Goal: Answer question/provide support: Share knowledge or assist other users

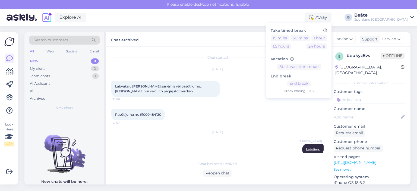
scroll to position [360, 0]
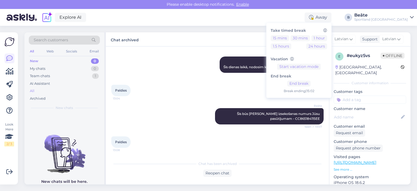
click at [36, 90] on div "All" at bounding box center [64, 91] width 71 height 8
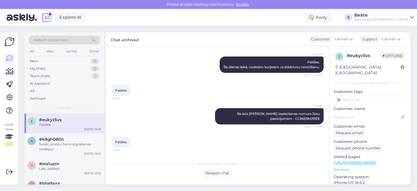
click at [58, 124] on div "Paldies" at bounding box center [70, 124] width 62 height 5
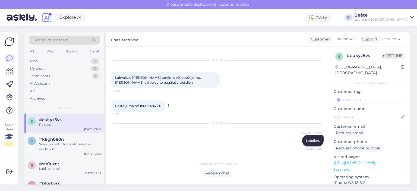
scroll to position [0, 0]
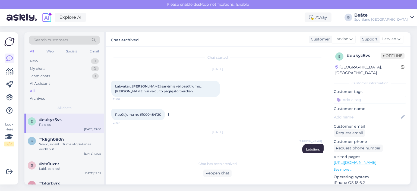
click at [153, 115] on span "Pasūtījuma nr: #1000484120" at bounding box center [138, 114] width 46 height 4
copy div "1000484120 21:07"
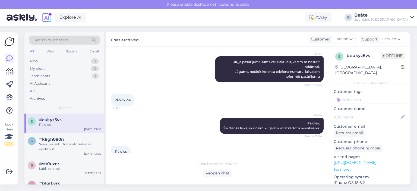
scroll to position [360, 0]
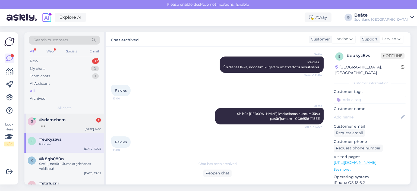
click at [57, 125] on div at bounding box center [70, 124] width 62 height 5
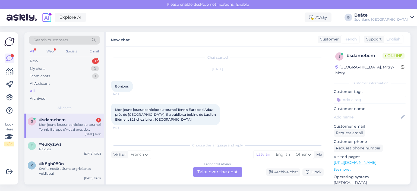
scroll to position [0, 0]
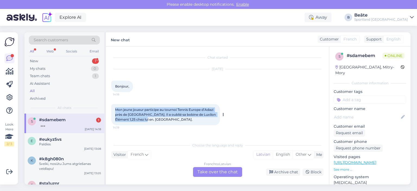
drag, startPoint x: 163, startPoint y: 119, endPoint x: 119, endPoint y: 110, distance: 44.9
click at [115, 108] on div "Mon jeune joueur participe au tournoi Tennis Europe d’Adazi près de [GEOGRAPHIC…" at bounding box center [165, 114] width 109 height 21
copy span "Mon jeune joueur participe au tournoi Tennis Europe d’Adazi près de [GEOGRAPHIC…"
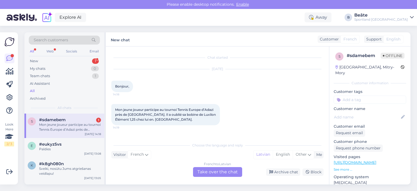
click at [282, 86] on div "[DATE] Bonjour, 14:18" at bounding box center [217, 80] width 212 height 35
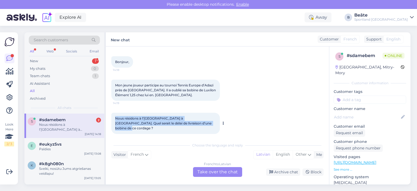
drag, startPoint x: 189, startPoint y: 123, endPoint x: 111, endPoint y: 118, distance: 77.8
click at [111, 118] on div "Nous résidons à l’[GEOGRAPHIC_DATA] à [GEOGRAPHIC_DATA]. Quel serait le délai d…" at bounding box center [165, 123] width 109 height 21
copy span "Nous résidons à l’[GEOGRAPHIC_DATA] à [GEOGRAPHIC_DATA]. Quel serait le délai d…"
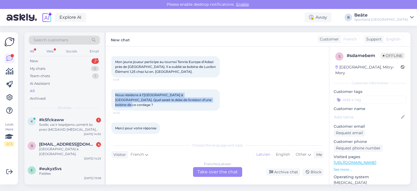
scroll to position [71, 0]
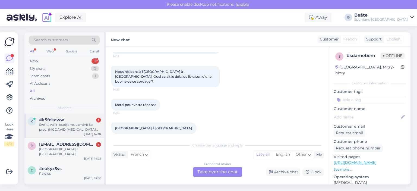
click at [65, 128] on div "Sveiki, vai ir iespējams uzmērīt šo preci (MCDAVID [MEDICAL_DATA] WITH STRAPS) …" at bounding box center [70, 127] width 62 height 10
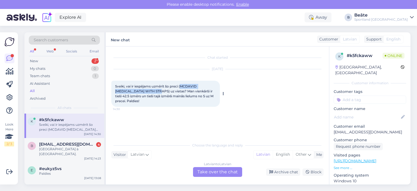
drag, startPoint x: 181, startPoint y: 85, endPoint x: 151, endPoint y: 92, distance: 30.6
click at [151, 92] on span "Sveiki, vai ir iespējams uzmērīt šo preci (MCDAVID [MEDICAL_DATA] WITH STRAPS) …" at bounding box center [164, 93] width 99 height 19
copy span "MCDAVID [MEDICAL_DATA] WITH STRAPS"
click at [227, 172] on div "Latvian to Latvian Take over the chat" at bounding box center [217, 172] width 49 height 10
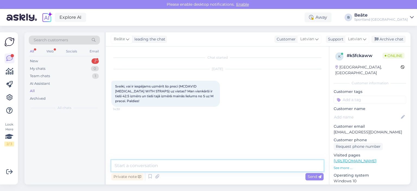
click at [217, 165] on textarea at bounding box center [217, 165] width 212 height 11
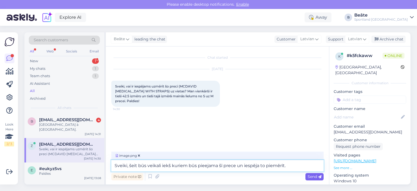
type textarea "Sveiki, šeit būs veikali iekš kuriem būs pieejama šī prece un iespēja to piemēr…"
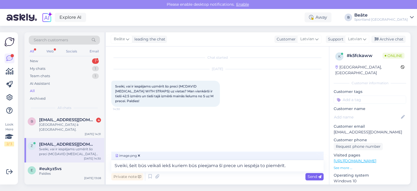
click at [311, 177] on span "Send" at bounding box center [315, 176] width 14 height 5
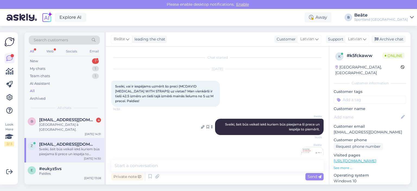
scroll to position [20, 0]
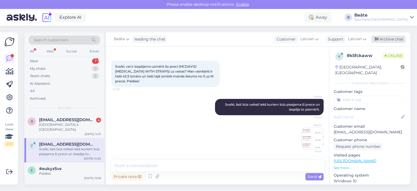
click at [385, 41] on div "Archive chat" at bounding box center [389, 39] width 34 height 7
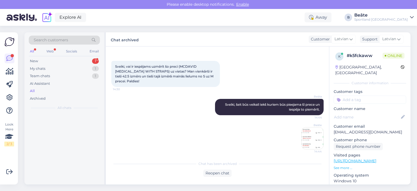
scroll to position [22, 0]
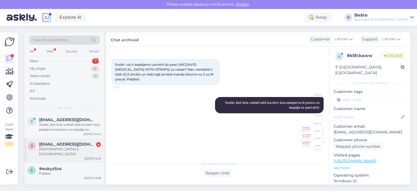
click at [54, 149] on div "[GEOGRAPHIC_DATA] à [GEOGRAPHIC_DATA]." at bounding box center [70, 152] width 62 height 10
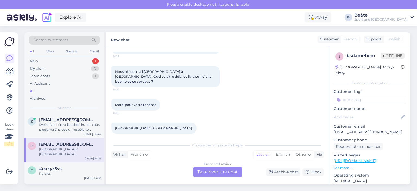
scroll to position [44, 0]
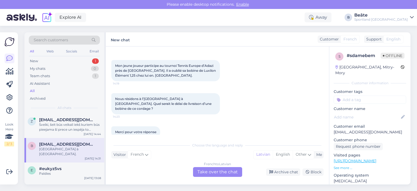
click at [219, 173] on div "French to Latvian Take over the chat" at bounding box center [217, 172] width 49 height 10
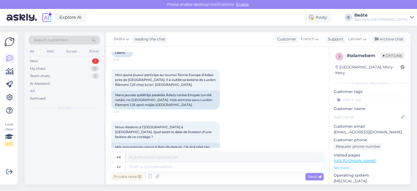
scroll to position [53, 0]
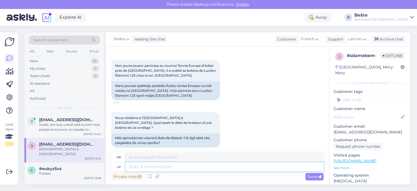
click at [222, 170] on textarea at bounding box center [225, 166] width 198 height 9
type textarea "Sveiki, pasūt"
type textarea "Bonjour,"
type textarea "Sveiki, pasūtījumu apst"
type textarea "Bonjour, commande"
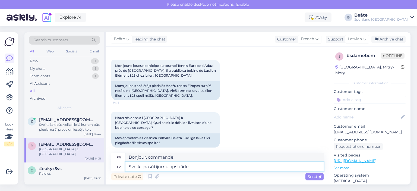
type textarea "Sveiki, pasūtījumu apstrāde u"
type textarea "Bonjour, traitement des commandes"
type textarea "Sveiki, pasūtījumu apstrāde un pi"
type textarea "Bonjour, traitement des commandes et"
type textarea "Sveiki, pasūtījumu apstrāde un piegāde var"
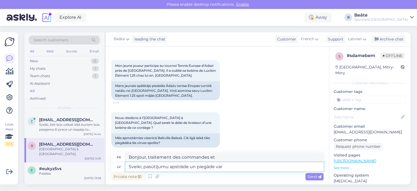
type textarea "Bonjour, traitement des commandes et livraison"
type textarea "Sveiki, pasūtījumu apstrāde un piegāde var a"
type textarea "Bonjour, le traitement des commandes et la livraison peuvent"
type textarea "Sveiki, pasūtījumu apstrāde un piegāde var aizņemt 1"
type textarea "Bonjour, le traitement de la commande et la livraison peuvent prendre"
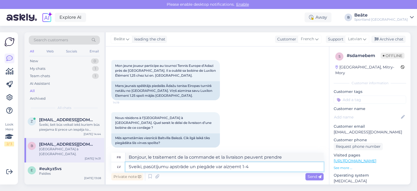
type textarea "Sveiki, pasūtījumu apstrāde un piegāde var aizņemt 1-4 d"
type textarea "Bonjour, le traitement de la commande et la livraison peuvent prendre 1 à 4 jou…"
type textarea "Sveiki, pasūtījumu apstrāde un piegāde var aizņemt 1-4 darba dienas"
type textarea "Bonjour, le traitement des commandes et la livraison peuvent prendre 1 à 4 jour…"
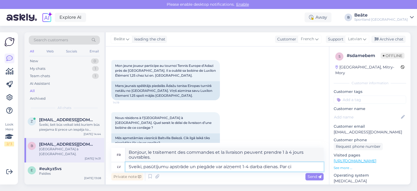
type textarea "Sveiki, pasūtījumu apstrāde un piegāde var aizņemt 1-4 darba dienas. Par cik"
type textarea "Bonjour, le traitement de la commande et la livraison peuvent prendre de 1 à 4 …"
type textarea "Sveiki, pasūtījumu apstrāde un piegāde var aizņemt 1-4 darba dienas. Par cik, st"
type textarea "Bonjour, le traitement de la commande et la livraison peuvent prendre de 1 à 4 …"
type textarea "Sveiki, pasūtījumu apstrāde un piegāde var aizņemt 1-4 darba dienas. Par cik, s…"
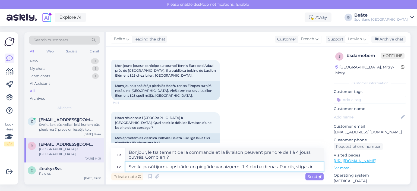
type textarea "Bonjour, le traitement de la commande et la livraison peuvent prendre de 1 à 4 …"
type textarea "Sveiki, pasūtījumu apstrāde un piegāde var aizņemt 1-4 darba dienas. Par cik, s…"
type textarea "Bonjour, le traitement de la commande et la livraison peuvent prendre de 1 à 4 …"
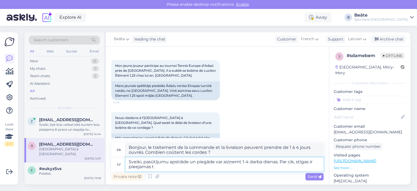
type textarea "Sveiki, pasūtījumu apstrāde un piegāde var aizņemt 1-4 darba dienas. Par cik, s…"
type textarea "Bonjour, le traitement de la commande et la livraison peuvent prendre de 1 à 4 …"
type textarea "Sveiki, pasūtījumu apstrāde un piegāde var aizņemt 1-4 darba dienas. Par cik, s…"
type textarea "Bonjour, le traitement de la commande et la livraison peuvent prendre de 1 à 4 …"
type textarea "Sveiki, pasūtījumu apstrāde un piegāde var aizņemt 1-4 darba dienas. Par cik, s…"
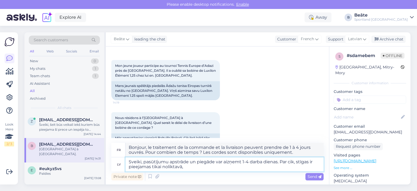
type textarea "Bonjour, le traitement de la commande et la livraison peuvent prendre de 1 à 4 …"
type textarea "Sveiki, pasūtījumu apstrāde un piegāde var aizņemt 1-4 darba dienas. Par cik, s…"
type textarea "Bonjour, le traitement de la commande et la livraison peuvent prendre de 1 à 4 …"
type textarea "Sveiki, pasūtījumu apstrāde un piegāde var aizņemt 1-4 darba dienas. Par cik, s…"
type textarea "Bonjour, le traitement et la livraison de votre commande peuvent prendre de 1 à…"
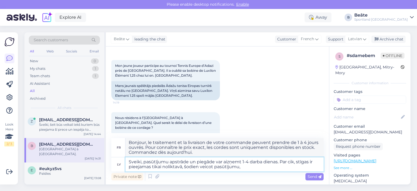
type textarea "Sveiki, pasūtījumu apstrāde un piegāde var aizņemt 1-4 darba dienas. Par cik, s…"
type textarea "Bonjour, le traitement et la livraison de votre commande peuvent prendre de 1 à…"
type textarea "Sveiki, pasūtījumu apstrāde un piegāde var aizņemt 1-4 darba dienas. Par cik, s…"
type textarea "Bonjour, le traitement et la livraison de votre commande peuvent prendre de 1 à…"
type textarea "Sveiki, pasūtījumu apstrāde un piegāde var aizņemt 1-4 darba dienas. Par cik, s…"
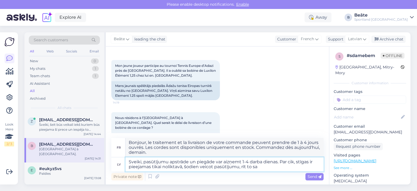
type textarea "Bonjour, le traitement et la livraison de votre commande peuvent prendre de 1 à…"
type textarea "Sveiki, pasūtījumu apstrāde un piegāde var aizņemt 1-4 darba dienas. Par cik, s…"
type textarea "Bonjour, le traitement de la commande et la livraison peuvent prendre de 1 à 4 …"
type textarea "Sveiki, pasūtījumu apstrāde un piegāde var aizņemt 1-4 darba dienas. Par cik, s…"
type textarea "Bonjour, le traitement de la commande et la livraison peuvent prendre de 1 à 4 …"
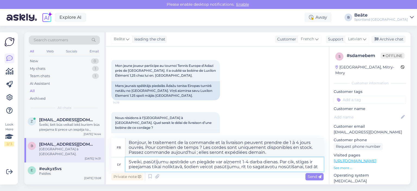
type textarea "Sveiki, pasūtījumu apstrāde un piegāde var aizņemt 1-4 darba dienas. Par cik, s…"
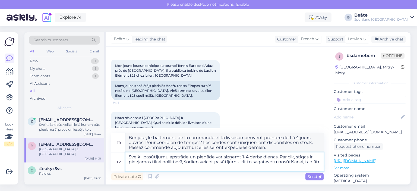
type textarea "Bonjour, le traitement et la livraison de votre commande peuvent prendre de 1 à…"
type textarea "Sveiki, pasūtījumu apstrāde un piegāde var aizņemt 1-4 darba dienas. Par cik, s…"
type textarea "Bonjour, le traitement et la livraison des commandes peuvent prendre de 1 à 4 j…"
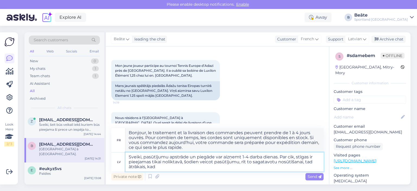
type textarea "Sveiki, pasūtījumu apstrāde un piegāde var aizņemt 1-4 darba dienas. Par cik, s…"
type textarea "Bonjour, le traitement et la livraison des commandes peuvent prendre de 1 à 4 j…"
type textarea "Sveiki, pasūtījumu apstrāde un piegāde var aizņemt 1-4 darba dienas. Par cik, s…"
type textarea "Bonjour, le traitement de la commande et la livraison peuvent prendre de 1 à 4 …"
type textarea "Sveiki, pasūtījumu apstrāde un piegāde var aizņemt 1-4 darba dienas. Par cik, s…"
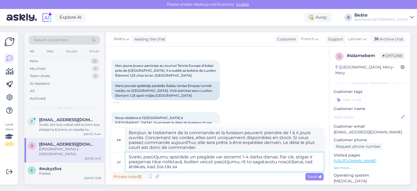
type textarea "Bonjour, le traitement et la livraison des commandes peuvent prendre de 1 à 4 j…"
type textarea "Sveiki, pasūtījumu apstrāde un piegāde var aizņemt 1-4 darba dienas. Par cik, s…"
type textarea "Bonjour, le traitement et la livraison des commandes peuvent prendre de 1 à 4 j…"
type textarea "Sveiki, pasūtījumu apstrāde un piegāde var aizņemt 1-4 darba dienas. Par cik, s…"
type textarea "Bonjour, le traitement et la livraison des commandes peuvent prendre de 1 à 4 j…"
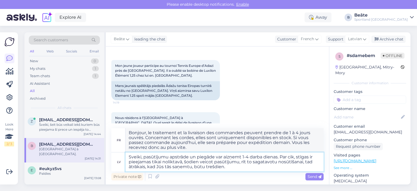
type textarea "Sveiki, pasūtījumu apstrāde un piegāde var aizņemt 1-4 darba dienas. Par cik, s…"
type textarea "Bonjour, le traitement et la livraison des commandes peuvent prendre de 1 à 4 j…"
type textarea "Sveiki, pasūtījumu apstrāde un piegāde var aizņemt 1-4 darba dienas. Par cik, s…"
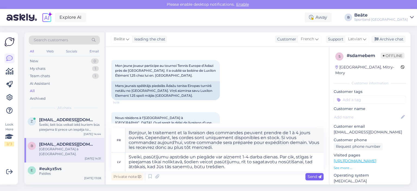
click at [308, 175] on span "Send" at bounding box center [315, 176] width 14 height 5
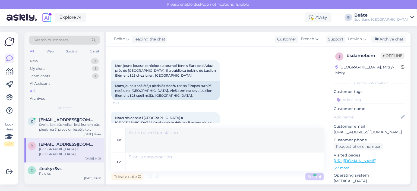
scroll to position [186, 0]
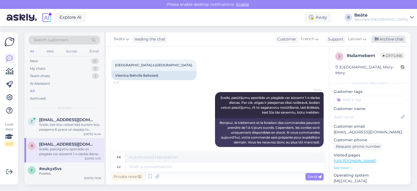
click at [396, 39] on div "Archive chat" at bounding box center [389, 39] width 34 height 7
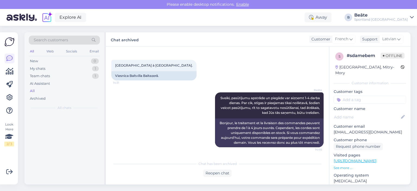
scroll to position [180, 0]
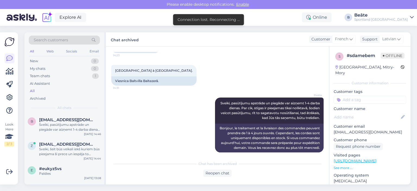
click at [186, 107] on div "[PERSON_NAME], pasūtījumu apstrāde un piegāde var aizņemt 1-4 darba dienas. Par…" at bounding box center [217, 125] width 212 height 67
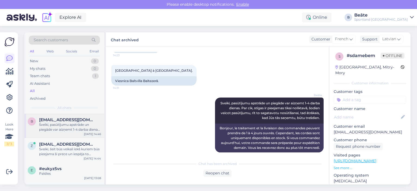
click at [47, 123] on div "Sveiki, pasūtījumu apstrāde un piegāde var aizņemt 1-4 darba dienas. Par cik, s…" at bounding box center [70, 127] width 62 height 10
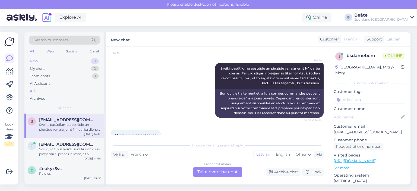
click at [42, 59] on div "New 0" at bounding box center [64, 61] width 71 height 8
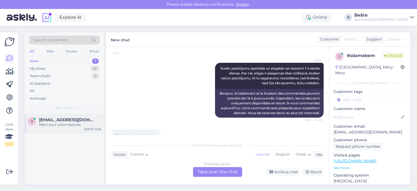
click at [58, 124] on div "Merci pour votre réponse." at bounding box center [70, 124] width 62 height 5
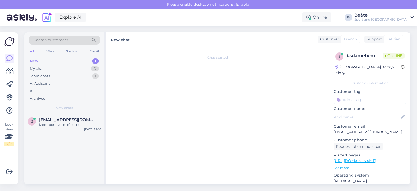
scroll to position [231, 0]
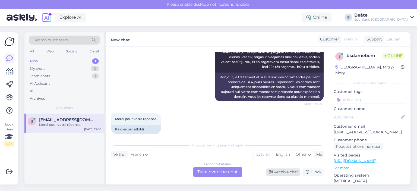
click at [286, 173] on div "Archive chat" at bounding box center [283, 171] width 34 height 7
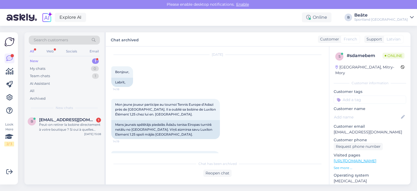
scroll to position [11, 0]
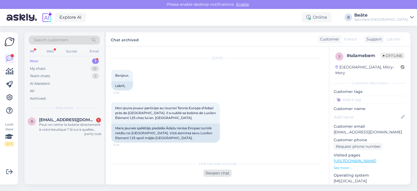
click at [218, 174] on div "Reopen chat" at bounding box center [217, 173] width 28 height 7
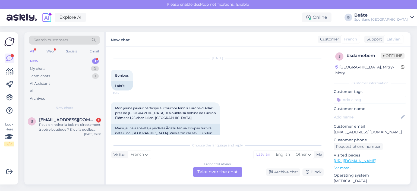
click at [217, 171] on div "French to Latvian Take over the chat" at bounding box center [217, 172] width 49 height 10
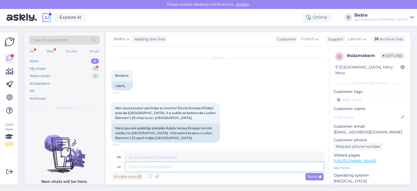
click at [218, 169] on textarea at bounding box center [225, 166] width 198 height 9
type textarea "Jūs"
type textarea "Toi"
type textarea "Jūs varat"
type textarea "Tu peux"
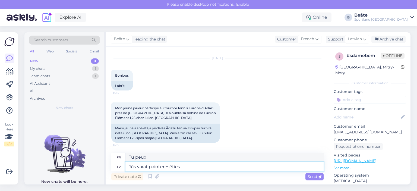
type textarea "Jūs varat painteresēties v"
type textarea "Vous pouvez vous renseigner"
type textarea "Jūs varat painteresēties vai T"
type textarea "Vous pouvez vous renseigner ou"
type textarea "Jūs varat painteresēties vai T/C s"
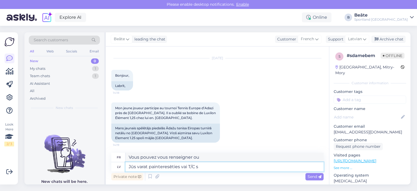
type textarea "Vous pouvez vous renseigner sur les conditions générales"
type textarea "Jūs varat painteresēties vai T/C [PERSON_NAME]"
type textarea "Vous pouvez vous renseigner sur T/C Spice"
type textarea "Jūs varat painteresēties vai T/C Spice Sportland v"
type textarea "Vous pouvez vous renseigner sur les conditions générales de Spice Sportland"
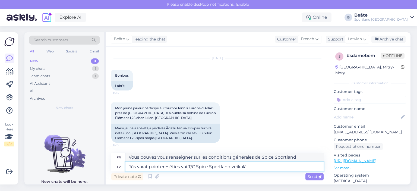
type textarea "Jūs varat painteresēties vai T/C Spice Sportland veikalā r"
type textarea "Vous pouvez vous renseigner auprès du magasin T/C Spice Sportland."
type textarea "Jūs varat painteresēties vai T/C Spice Sportland veikalā būs uz"
type textarea "Vous pouvez demander si le magasin T/C Spice Sportland aura"
type textarea "Jūs varat painteresēties vai T/C Spice Sportland veikalā būs uz vi"
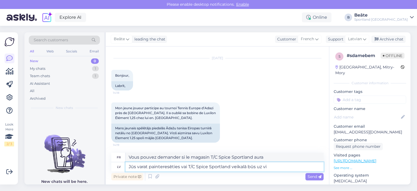
type textarea "Vous pouvez demander si le magasin T/C Spice Sportland sera ouvert le"
type textarea "Jūs varat painteresēties vai T/C Spice Sportland veikalā būs uz vietas š"
type textarea "Vous pouvez vous renseigner pour savoir si le magasin T/C Spice Sportland sera …"
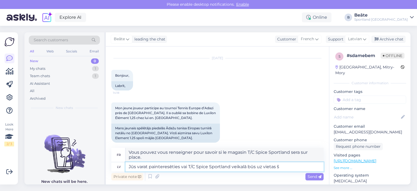
type textarea "Jūs varat painteresēties vai T/C Spice Sportland veikalā būs uz vietas šī"
type textarea "Vous pouvez vous renseigner pour savoir si le magasin T/C Spice Sportland aura …"
type textarea "Jūs varat painteresēties vai T/C Spice Sportland veikalā būs uz vietas šī spole…"
type textarea "Vous pouvez vous renseigner pour savoir si le magasin T/C Spice Sportland aura …"
type textarea "Jūs varat painteresēties vai T/C Spice Sportland veikalā būs uz vietas šī spole…"
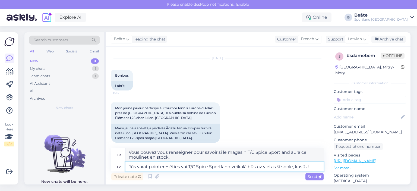
type textarea "Vous pouvez demander si le magasin T/C Spice Sportland aura ce moulinet sur pla…"
type textarea "Jūs varat painteresēties vai T/C Spice Sportland veikalā būs uz vietas šī spole…"
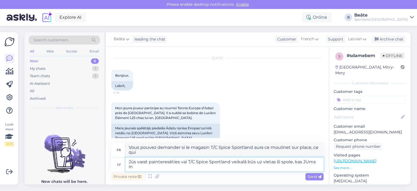
type textarea "Vous pouvez demander si le magasin T/C Spice Sportland aura sur place ce moulin…"
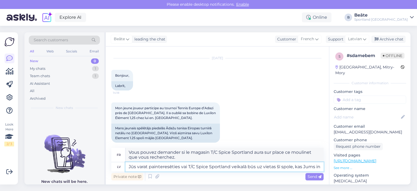
type textarea "Jūs varat painteresēties vai T/C Spice Sportland veikalā būs uz vietas šī spole…"
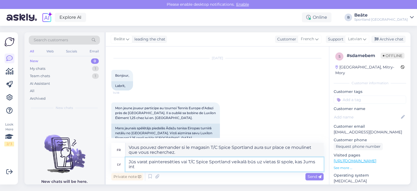
type textarea "Vous pouvez demander si le magasin T/C Spice Sportland aura ce moulinet sur pla…"
type textarea "Jūs varat painteresēties vai T/C Spice Sportland veikalā būs uz vietas šī spole…"
type textarea "Vous pouvez vous renseigner sur place pour savoir si le magasin T/C Spice Sport…"
type textarea "Jūs varat painteresēties vai T/C Spice Sportland veikalā būs uz vietas šī spole…"
type textarea "Vous pouvez vous renseigner sur la présence sur place du magasin T/C Spice Spor…"
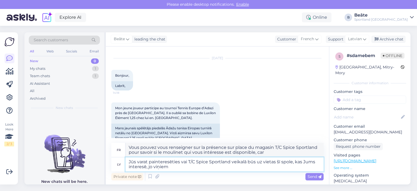
type textarea "Jūs varat painteresēties vai T/C Spice Sportland veikalā būs uz vietas šī spole…"
type textarea "Vous pouvez demander si le magasin T/C Spice Sportland aura le moulinet qui vou…"
type textarea "Jūs varat painteresēties vai T/C Spice Sportland veikalā būs uz vietas šī spole…"
type textarea "Vous pouvez demander si le magasin T/C Spice Sportland aura le moulinet qui vou…"
type textarea "Jūs varat painteresēties vai T/C Spice Sportland veikalā būs uz vietas šī spole…"
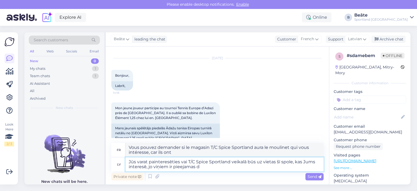
type textarea "Vous pouvez demander si le magasin T/C Spice Sportland aura le moulinet qui vou…"
type textarea "Jūs varat painteresēties vai T/C Spice Sportland veikalā būs uz vietas šī spole…"
type textarea "Vous pouvez demander si le magasin T/C Spice Sportland aura le moulinet qui vou…"
type textarea "Jūs varat painteresēties vai T/C Spice Sportland veikalā būs uz vietas šī spole…"
type textarea "Vous pouvez demander si le magasin T/C Spice Sportland aura le moulinet qui vou…"
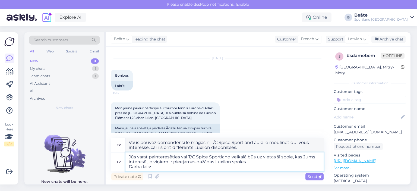
type textarea "Jūs varat painteresēties vai T/C Spice Sportland veikalā būs uz vietas šī spole…"
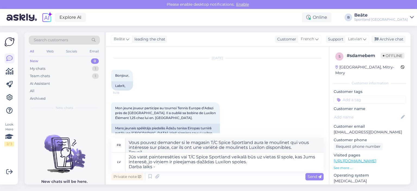
type textarea "Vous pouvez demander si le magasin T/C Spice Sportland aura le moulinet qui vou…"
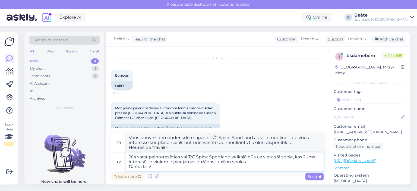
type textarea "Jūs varat painteresēties vai T/C Spice Sportland veikalā būs uz vietas šī spole…"
type textarea "Vous pouvez demander si le magasin T/C Spice Sportland aura le moulinet qui vou…"
type textarea "Jūs varat painteresēties vai T/C Spice Sportland veikalā būs uz vietas šī spole…"
type textarea "Vous pouvez demander si le magasin T/C Spice Sportland aura le moulinet qui vou…"
type textarea "Jūs varat painteresēties vai T/C Spice Sportland veikalā būs uz vietas šī spole…"
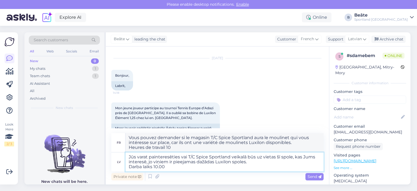
type textarea "Vous pouvez demander si le magasin T/C Spice Sportland aura le moulinet qui vou…"
type textarea "Jūs varat painteresēties vai T/C Spice Sportland veikalā būs uz vietas šī spole…"
type textarea "Vous pouvez demander si le magasin T/C Spice Sportland aura le moulinet qui vou…"
paste textarea "[STREET_ADDRESS]"
type textarea "Jūs varat painteresēties vai T/C Spice Sportland veikalā būs uz vietas šī spole…"
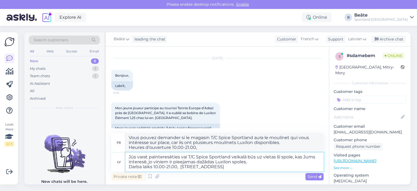
type textarea "Vous pouvez demander si le magasin T/C Spice Sportland aura le moulinet qui vou…"
type textarea "Jūs varat painteresēties vai T/C Spice Sportland veikalā būs uz vietas šī spole…"
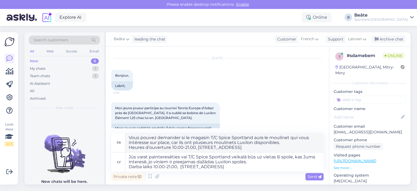
click at [312, 177] on span "Send" at bounding box center [315, 176] width 14 height 5
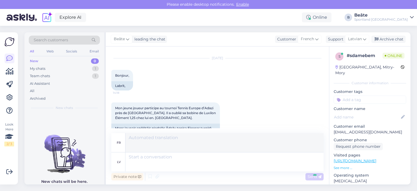
scroll to position [323, 0]
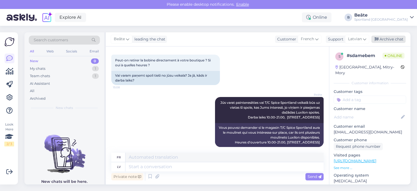
click at [384, 40] on div "Archive chat" at bounding box center [389, 39] width 34 height 7
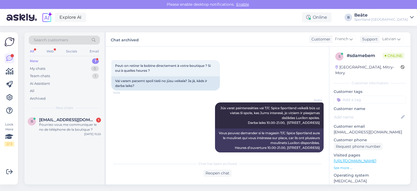
scroll to position [355, 0]
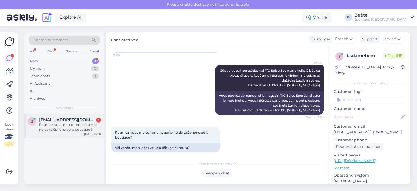
click at [63, 127] on div "Pourriez-vous me communiquer le no de téléphone de la boutique ?" at bounding box center [70, 127] width 62 height 10
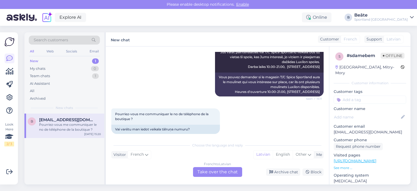
click at [212, 170] on div "French to Latvian Take over the chat" at bounding box center [217, 172] width 49 height 10
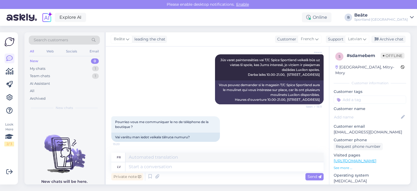
scroll to position [360, 0]
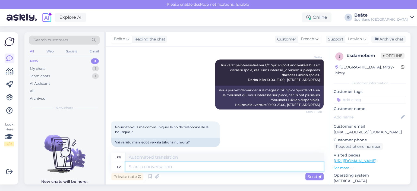
click at [193, 164] on textarea at bounding box center [225, 166] width 198 height 9
type textarea "Šis b"
type textarea "Ce"
type textarea "Šis bīs t"
type textarea "Ce sera"
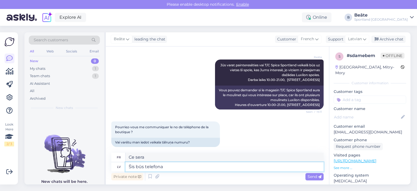
type textarea "Šis būs telefona"
type textarea "Ce sera le numéro de téléphone."
type textarea "Šis būs v"
type textarea "Ce sera"
type textarea "Šis būs veikala t"
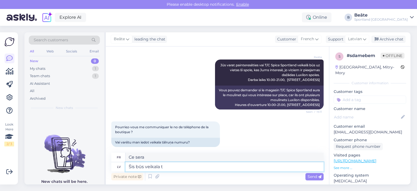
type textarea "Ce sera le magasin"
type textarea "Šis būs veikala telefon an"
type textarea "Ce sera le numéro de téléphone du magasin."
type textarea "Šis būs veikala telefona numurs -"
type textarea "Ce sera le numéro de téléphone du magasin -"
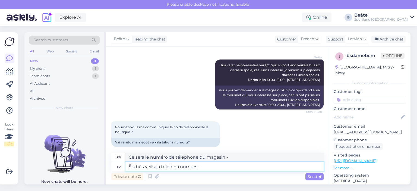
paste textarea "[PHONE_NUMBER]"
type textarea "Šis būs veikala telefona numurs - [PHONE_NUMBER]"
type textarea "Ce sera le numéro de téléphone du magasin - [PHONE_NUMBER]"
type textarea "Šis būs veikala telefona numurs - [PHONE_NUMBER]"
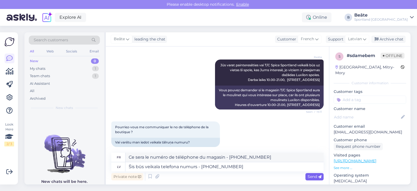
click at [312, 177] on span "Send" at bounding box center [315, 176] width 14 height 5
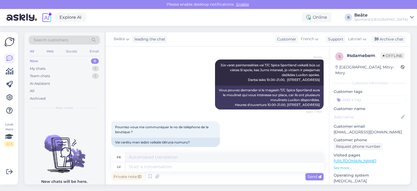
scroll to position [393, 0]
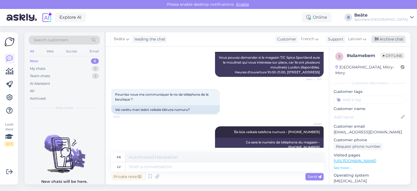
click at [384, 40] on div "Archive chat" at bounding box center [389, 39] width 34 height 7
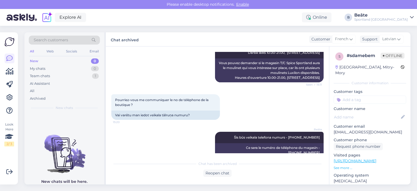
click at [58, 39] on span "Search customers" at bounding box center [51, 40] width 35 height 6
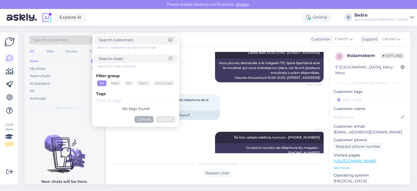
click at [113, 59] on input at bounding box center [134, 59] width 70 height 6
paste input "1000484822"
type input "1000484822"
click at [169, 121] on button "Search" at bounding box center [166, 119] width 20 height 7
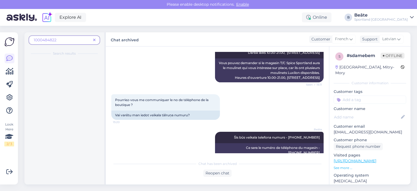
click at [95, 39] on icon at bounding box center [94, 40] width 2 height 4
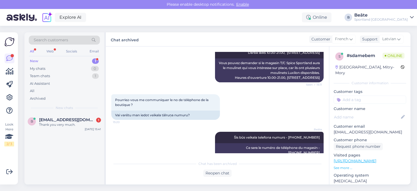
scroll to position [420, 0]
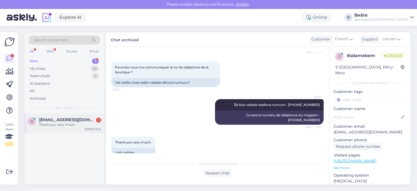
click at [90, 125] on div "Thank you very much." at bounding box center [70, 124] width 62 height 5
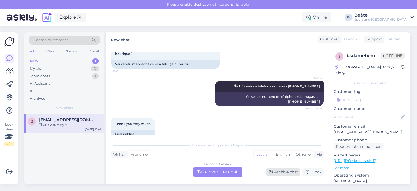
click at [276, 172] on div "Archive chat" at bounding box center [283, 171] width 34 height 7
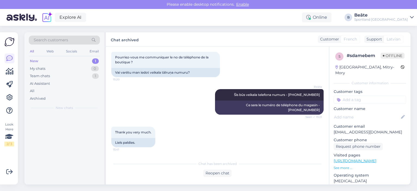
scroll to position [420, 0]
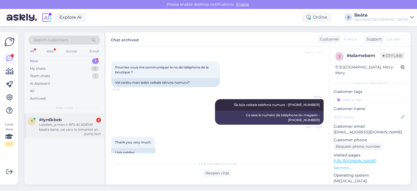
click at [61, 133] on div "t #tyn6kbeb 1 Labdien, ja man ir RFS ACADEMY biedra karte, vai varu to izmantot…" at bounding box center [64, 126] width 80 height 24
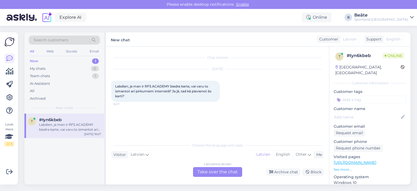
click at [209, 173] on div "Latvian to Latvian Take over the chat" at bounding box center [217, 172] width 49 height 10
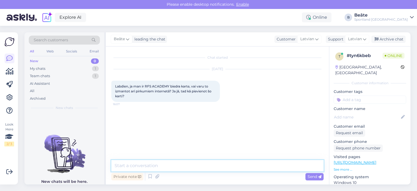
click at [209, 168] on textarea at bounding box center [217, 165] width 212 height 11
type textarea "Sveiki, būs iespējams izmantot tikai klātienes veikalos."
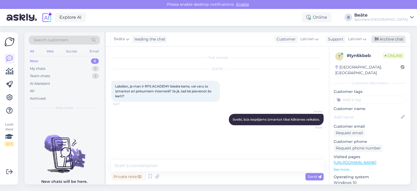
click at [394, 38] on div "Archive chat" at bounding box center [389, 39] width 34 height 7
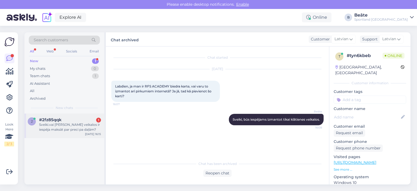
click at [72, 129] on div "Sveiki.vai [PERSON_NAME] veikalos ir iespēja maksāt par preci pa daļām?" at bounding box center [70, 127] width 62 height 10
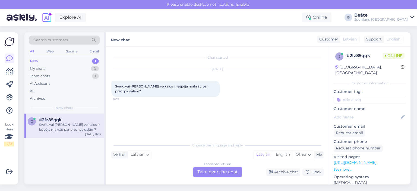
click at [218, 171] on div "Latvian to Latvian Take over the chat" at bounding box center [217, 172] width 49 height 10
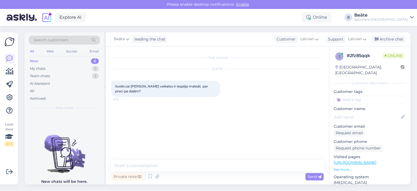
click at [219, 171] on div "Private note Send" at bounding box center [217, 176] width 212 height 10
click at [222, 168] on textarea at bounding box center [217, 165] width 212 height 11
type textarea "J"
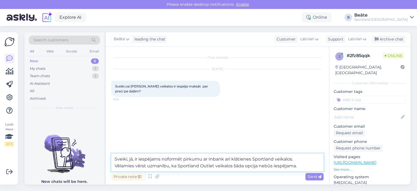
type textarea "Sveiki, jā, ir iespējams noformēt pirkumu ar Inbank arī klātienes Sportland vei…"
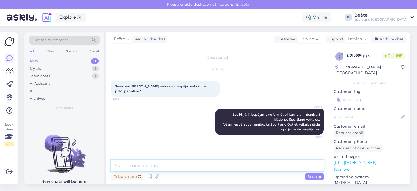
click at [256, 164] on textarea at bounding box center [217, 165] width 212 height 11
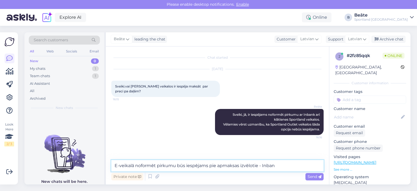
type textarea "E-veikalā noformēt pirkumu būs iespējams pie apmaksas izvēlotie - Inbank"
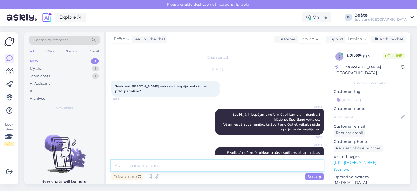
scroll to position [9, 0]
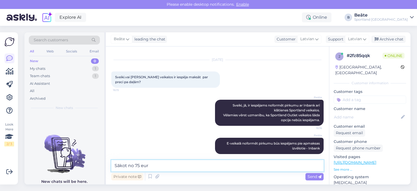
type textarea "Sākot no 75 eur."
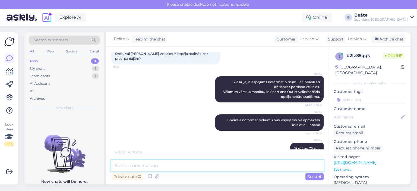
click at [200, 166] on textarea at bounding box center [217, 165] width 212 height 11
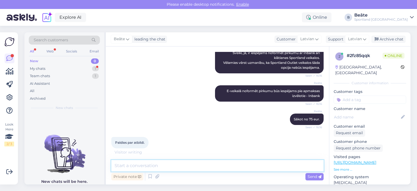
scroll to position [79, 0]
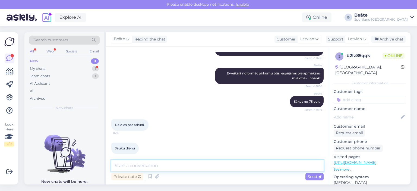
click at [205, 168] on textarea at bounding box center [217, 165] width 212 height 11
type textarea "Jums arī jauku dienu! :)"
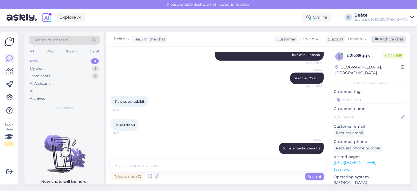
click at [381, 40] on div "Archive chat" at bounding box center [389, 39] width 34 height 7
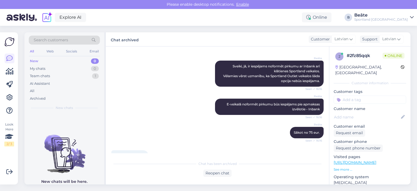
scroll to position [104, 0]
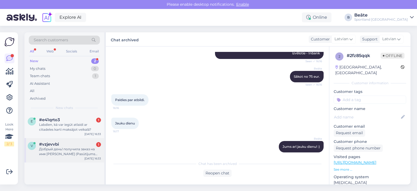
click at [64, 151] on div "Добрый день! получила заказ на имя [PERSON_NAME] (Pasūtījums #1000485953). Внут…" at bounding box center [70, 152] width 62 height 10
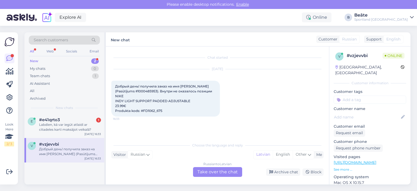
click at [215, 171] on div "Russian to Latvian Take over the chat" at bounding box center [217, 172] width 49 height 10
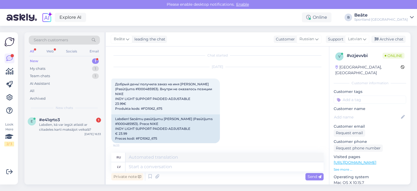
scroll to position [3, 0]
click at [311, 39] on span "Russian" at bounding box center [307, 39] width 15 height 6
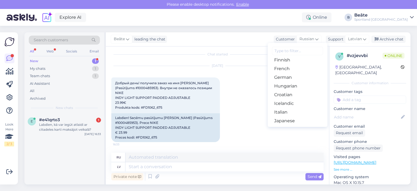
scroll to position [109, 0]
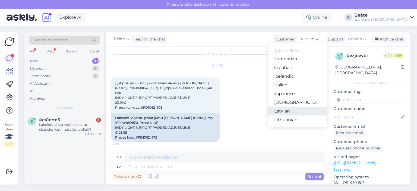
click at [289, 109] on link "Latvian" at bounding box center [298, 111] width 60 height 9
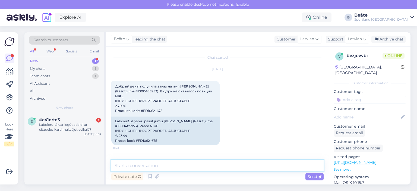
click at [218, 162] on textarea at bounding box center [217, 165] width 212 height 11
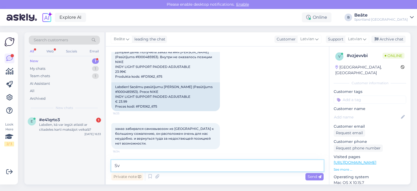
type textarea "S"
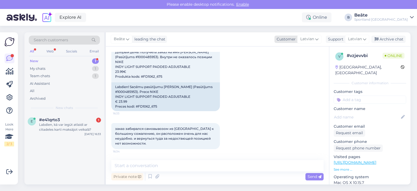
click at [308, 38] on span "Latvian" at bounding box center [307, 39] width 14 height 6
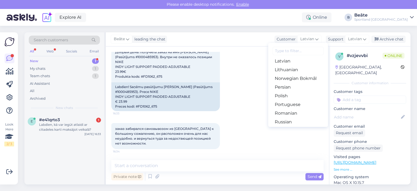
scroll to position [190, 0]
click at [287, 90] on link "Russian" at bounding box center [298, 90] width 60 height 9
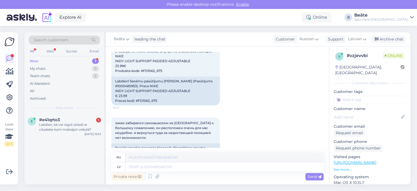
scroll to position [60, 0]
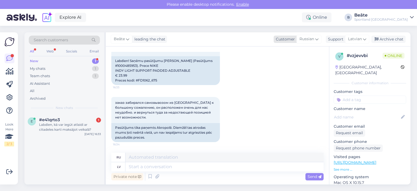
click at [303, 40] on span "Russian" at bounding box center [307, 39] width 15 height 6
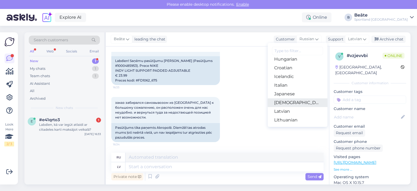
scroll to position [109, 0]
click at [287, 111] on link "Latvian" at bounding box center [298, 111] width 60 height 9
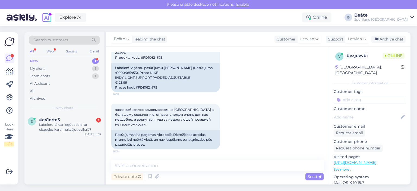
scroll to position [53, 0]
click at [200, 169] on textarea at bounding box center [217, 165] width 212 height 11
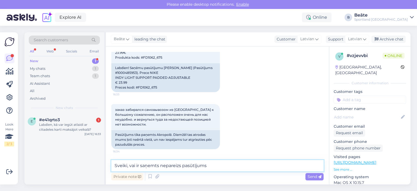
type textarea "[PERSON_NAME], vai ir saņemts nepareizs pasūtījums?"
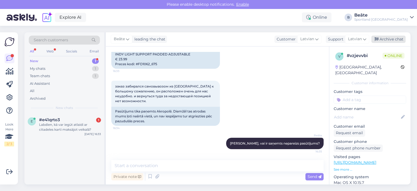
click at [386, 37] on div "Archive chat" at bounding box center [389, 39] width 34 height 7
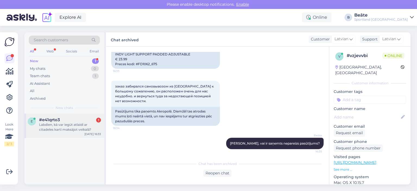
click at [86, 121] on div "#e41qrto3 1" at bounding box center [70, 119] width 62 height 5
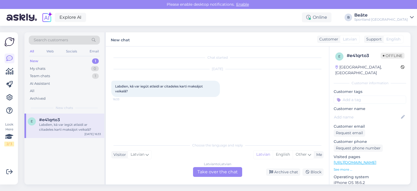
click at [221, 173] on div "Latvian to Latvian Take over the chat" at bounding box center [217, 172] width 49 height 10
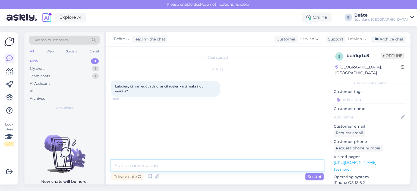
click at [221, 165] on textarea at bounding box center [217, 165] width 212 height 11
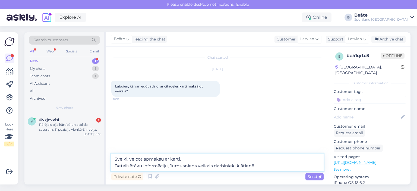
type textarea "Sveiki, veicot apmaksu ar karti. Detalizētāku informāciju, Jums sniegs veikala …"
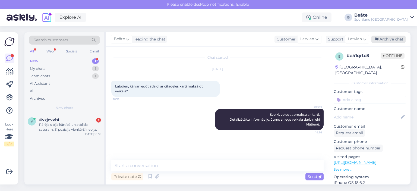
click at [387, 38] on div "Archive chat" at bounding box center [389, 39] width 34 height 7
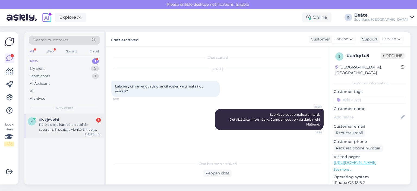
click at [67, 127] on div "Pārējais bija kārtībā un atbilda saturam. Šī pozīcija vienkārši nebija." at bounding box center [70, 127] width 62 height 10
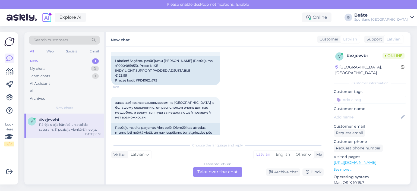
scroll to position [16, 0]
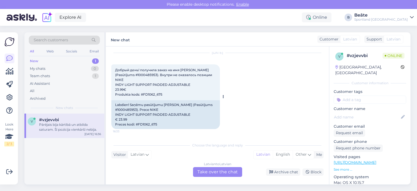
click at [147, 108] on div "Labdien! Saņēmu pasūtījumu [PERSON_NAME] (Pasūtījums #1000485953). Prece NIKE I…" at bounding box center [165, 114] width 109 height 29
copy div "1000485953"
click at [151, 123] on div "Labdien! Saņēmu pasūtījumu [PERSON_NAME] (Pasūtījums #1000485953). Prece NIKE I…" at bounding box center [165, 114] width 109 height 29
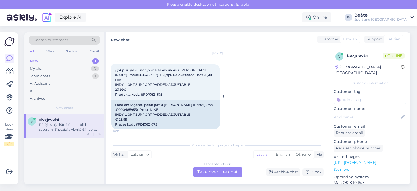
copy div "FD1062_675"
click at [211, 169] on div "Latvian to Latvian Take over the chat" at bounding box center [217, 172] width 49 height 10
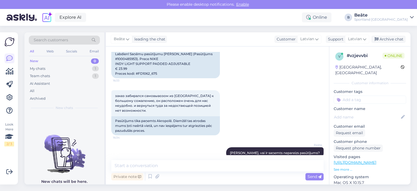
scroll to position [105, 0]
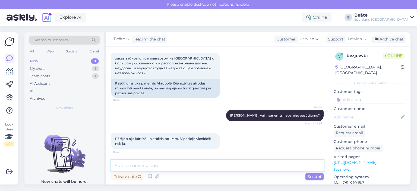
click at [219, 166] on textarea at bounding box center [217, 165] width 212 height 11
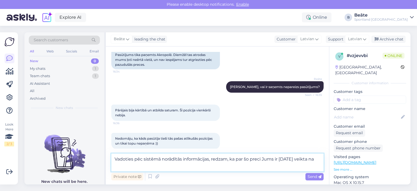
scroll to position [139, 0]
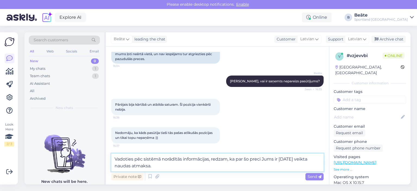
type textarea "Vadoties pēc sistēmā norādītās informācijas, redzam, ka par šo preci Jums ir [D…"
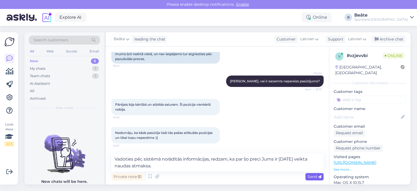
click at [309, 176] on span "Send" at bounding box center [315, 176] width 14 height 5
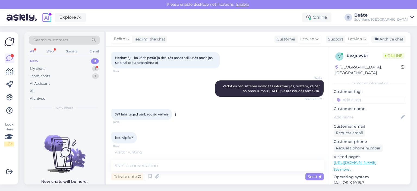
scroll to position [208, 0]
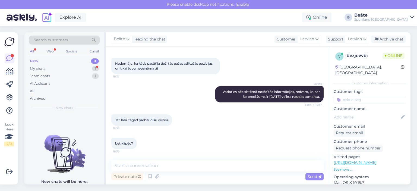
click at [202, 133] on div "bet kāpēc? 16:39" at bounding box center [217, 143] width 212 height 23
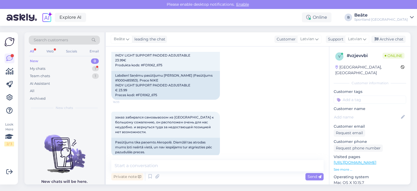
scroll to position [45, 0]
click at [148, 81] on div "Labdien! Saņēmu pasūtījumu [PERSON_NAME] (Pasūtījums #1000485953). Prece NIKE I…" at bounding box center [165, 85] width 109 height 29
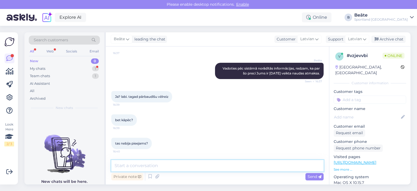
click at [165, 166] on textarea at bounding box center [217, 165] width 212 height 11
type textarea "Prece esot ar defektu, tādēļ Jums atmaksāja naudiņu."
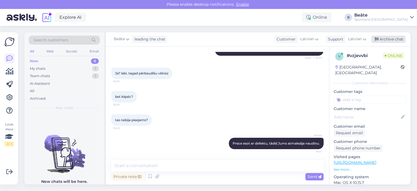
click at [385, 40] on div "Archive chat" at bounding box center [389, 39] width 34 height 7
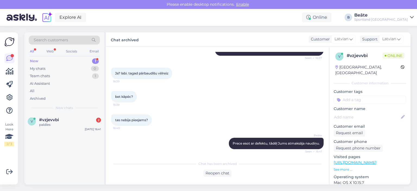
scroll to position [303, 0]
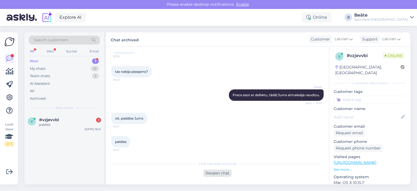
click at [213, 174] on div "Reopen chat" at bounding box center [217, 173] width 28 height 7
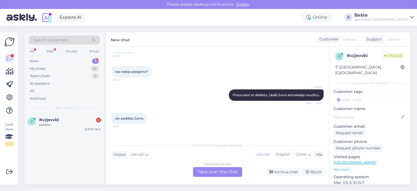
click at [215, 173] on div "Latvian to Latvian Take over the chat" at bounding box center [217, 172] width 49 height 10
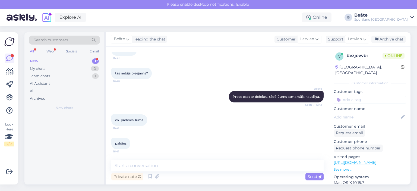
scroll to position [302, 0]
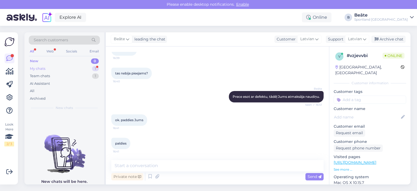
click at [53, 67] on div "My chats 1" at bounding box center [64, 69] width 71 height 8
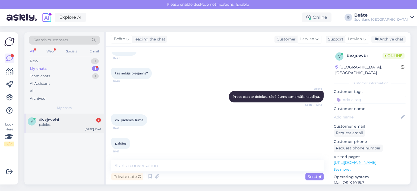
click at [60, 124] on div "paldies" at bounding box center [70, 124] width 62 height 5
click at [398, 38] on div "Archive chat" at bounding box center [389, 39] width 34 height 7
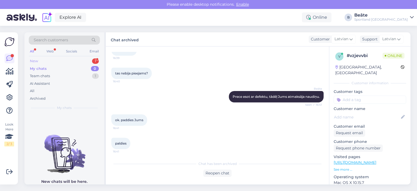
click at [47, 61] on div "New 1" at bounding box center [64, 61] width 71 height 8
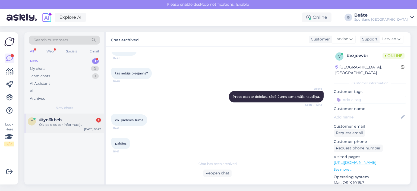
click at [58, 126] on div "Ok, paldies par informaciju" at bounding box center [70, 124] width 62 height 5
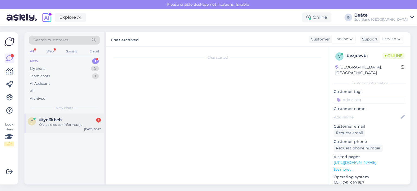
scroll to position [20, 0]
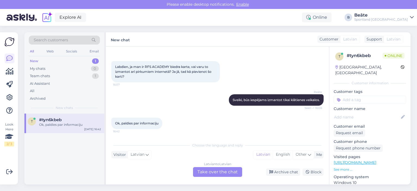
click at [225, 173] on div "Latvian to Latvian Take over the chat" at bounding box center [217, 172] width 49 height 10
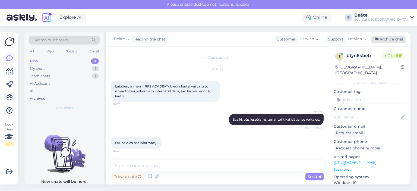
click at [390, 37] on div "Archive chat" at bounding box center [389, 39] width 34 height 7
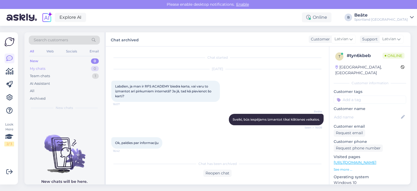
click at [38, 68] on div "My chats" at bounding box center [37, 68] width 15 height 5
